Goal: Information Seeking & Learning: Check status

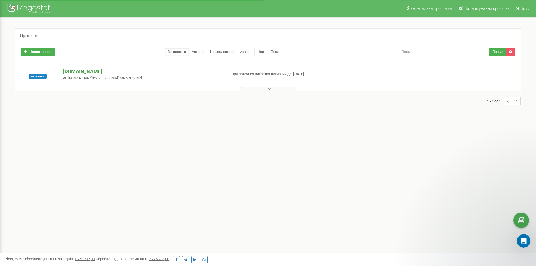
click at [111, 71] on p "[DOMAIN_NAME]" at bounding box center [142, 71] width 159 height 7
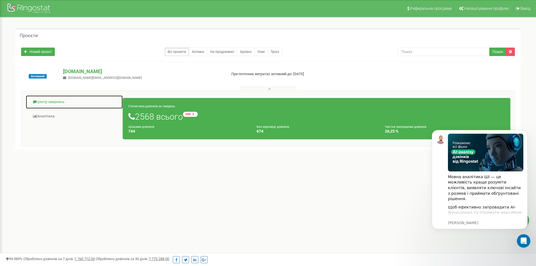
click at [51, 100] on link "Центр звернень" at bounding box center [74, 102] width 97 height 14
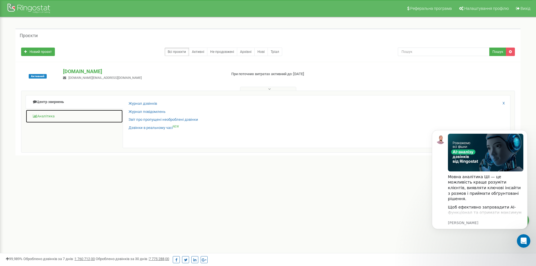
click at [71, 116] on link "Аналiтика" at bounding box center [74, 116] width 97 height 14
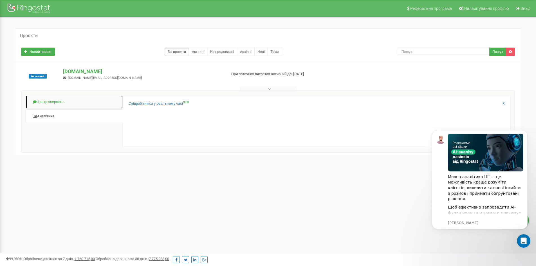
click at [94, 108] on link "Центр звернень" at bounding box center [74, 102] width 97 height 14
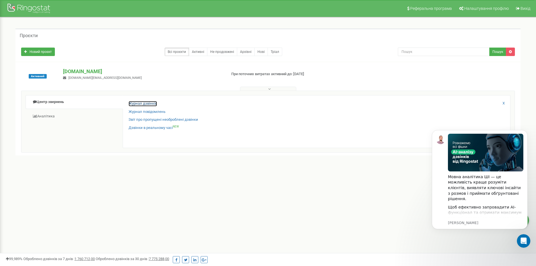
click at [138, 105] on link "Журнал дзвінків" at bounding box center [142, 103] width 28 height 5
